Goal: Navigation & Orientation: Find specific page/section

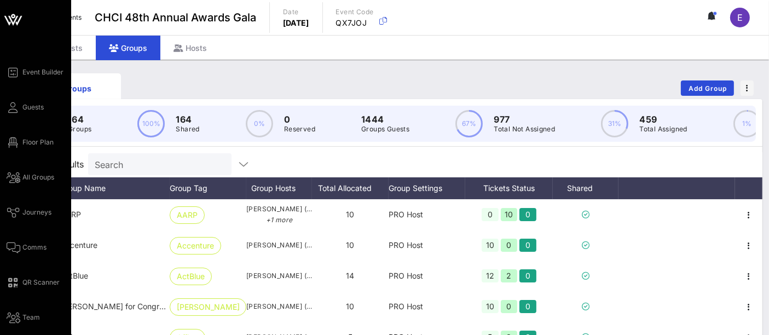
click at [13, 21] on icon at bounding box center [13, 20] width 26 height 26
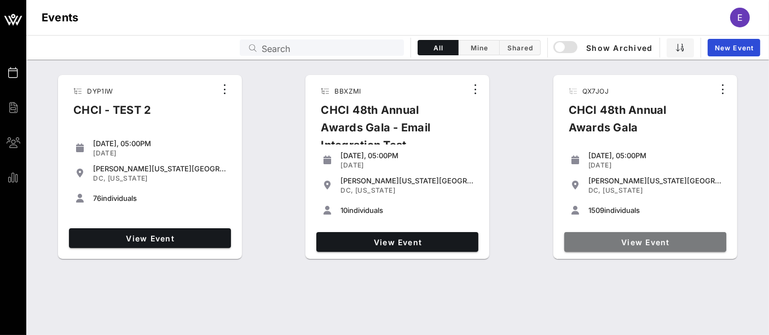
click at [634, 244] on span "View Event" at bounding box center [645, 241] width 153 height 9
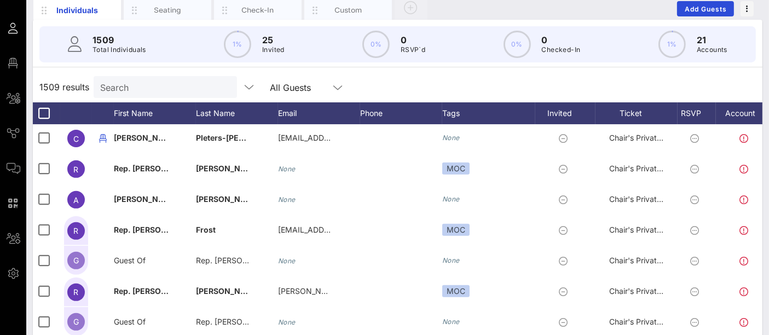
scroll to position [498, 0]
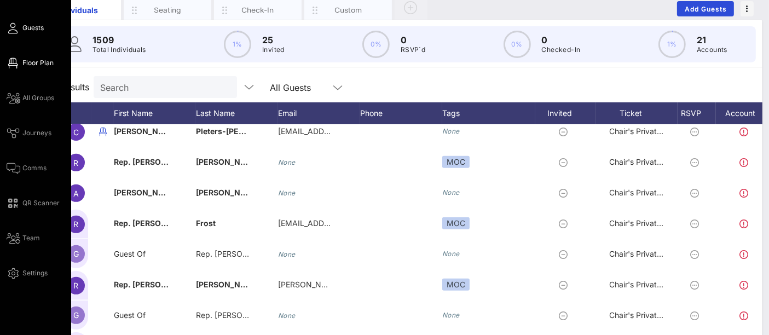
click at [39, 62] on span "Floor Plan" at bounding box center [37, 63] width 31 height 10
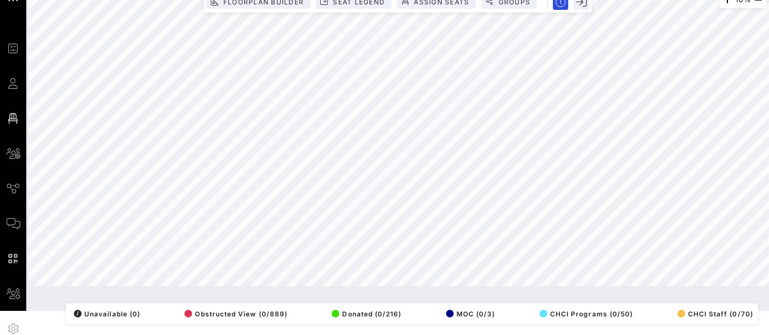
scroll to position [23, 0]
